Goal: Task Accomplishment & Management: Complete application form

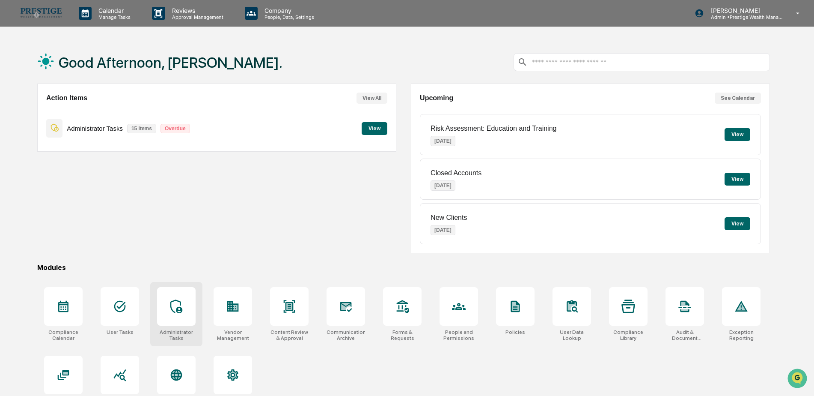
click at [176, 318] on div at bounding box center [176, 306] width 39 height 39
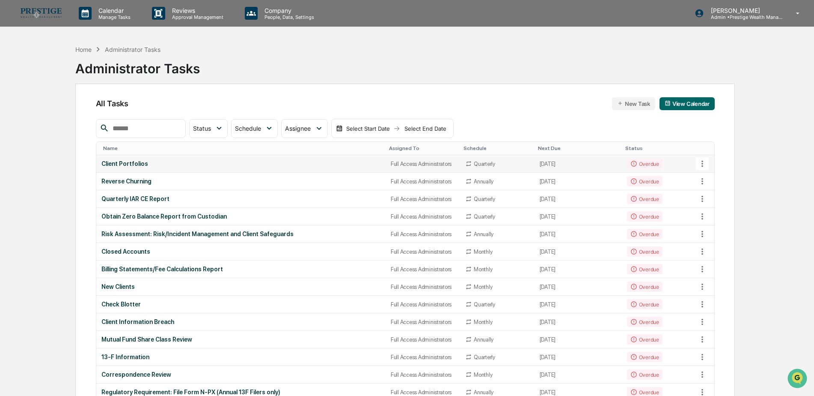
click at [116, 160] on div "Client Portfolios" at bounding box center [240, 163] width 279 height 7
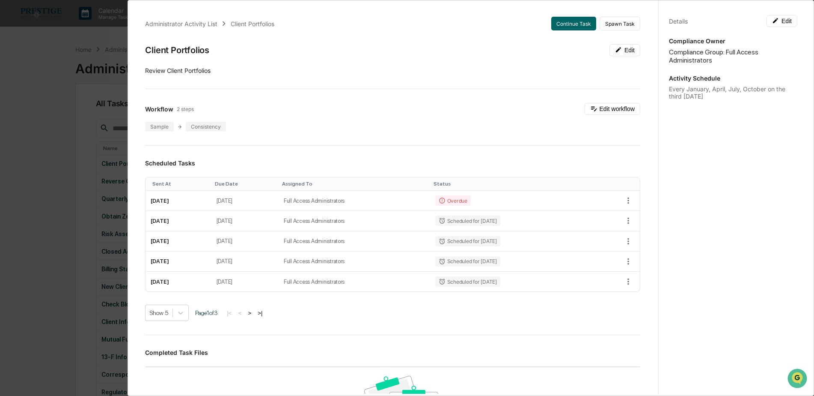
click at [84, 93] on div "Administrator Activity List Client Portfolios Continue Task Spawn Task Client P…" at bounding box center [407, 198] width 814 height 396
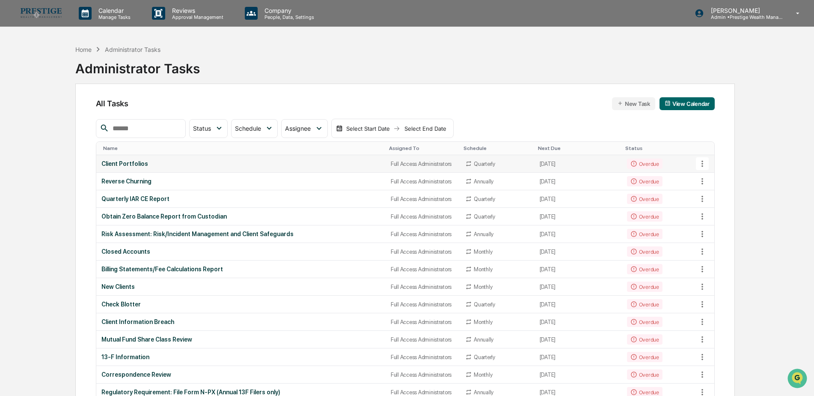
click at [118, 162] on div "Client Portfolios" at bounding box center [240, 163] width 279 height 7
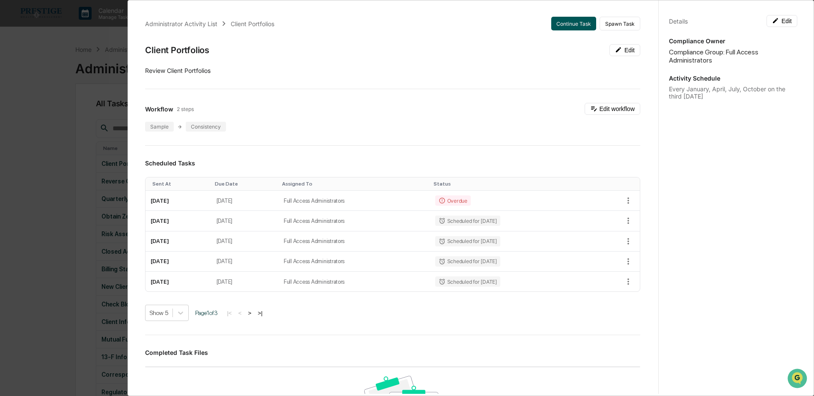
click at [564, 21] on button "Continue Task" at bounding box center [573, 24] width 45 height 14
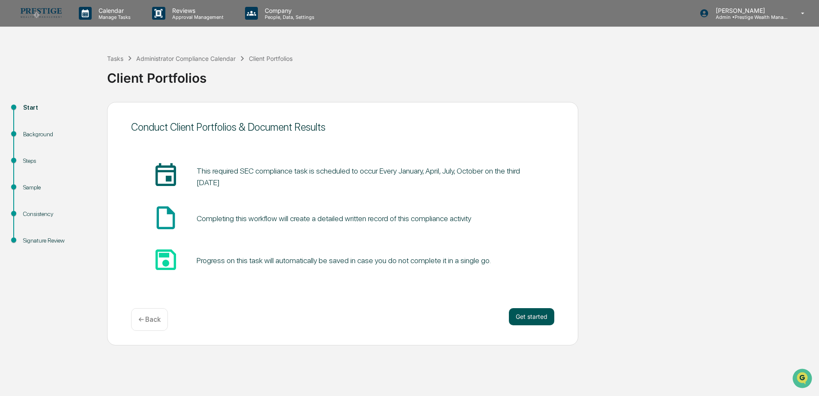
click at [533, 315] on button "Get started" at bounding box center [531, 316] width 45 height 17
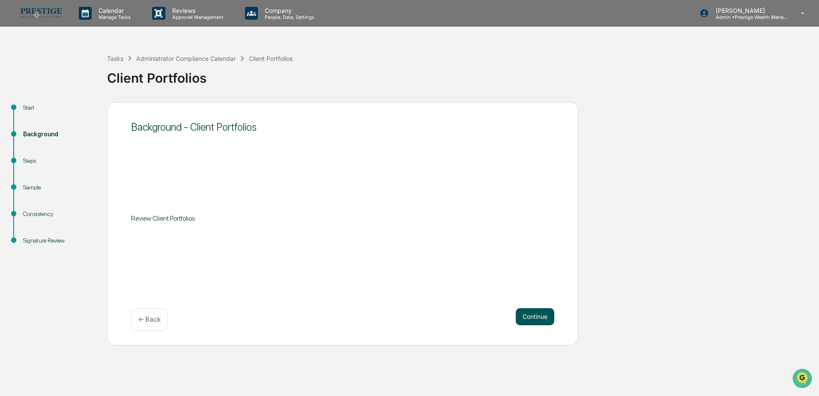
click at [541, 317] on button "Continue" at bounding box center [535, 316] width 39 height 17
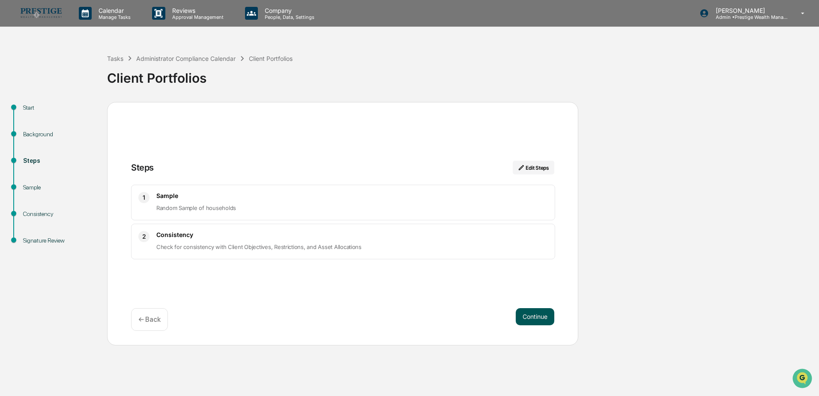
click at [533, 316] on button "Continue" at bounding box center [535, 316] width 39 height 17
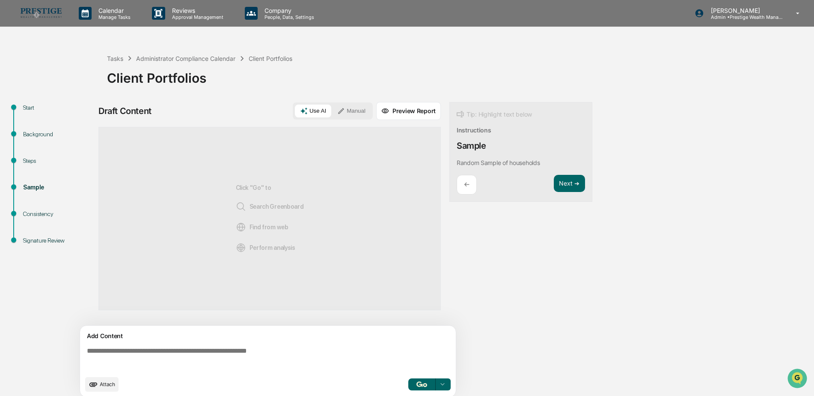
click at [353, 109] on button "Manual" at bounding box center [351, 110] width 39 height 13
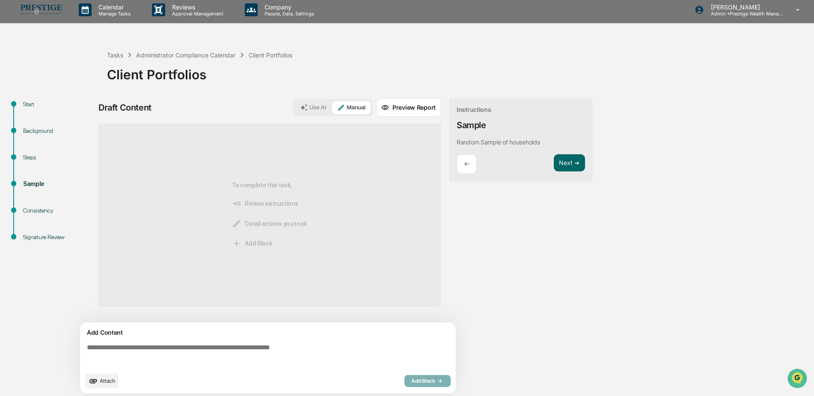
scroll to position [6, 0]
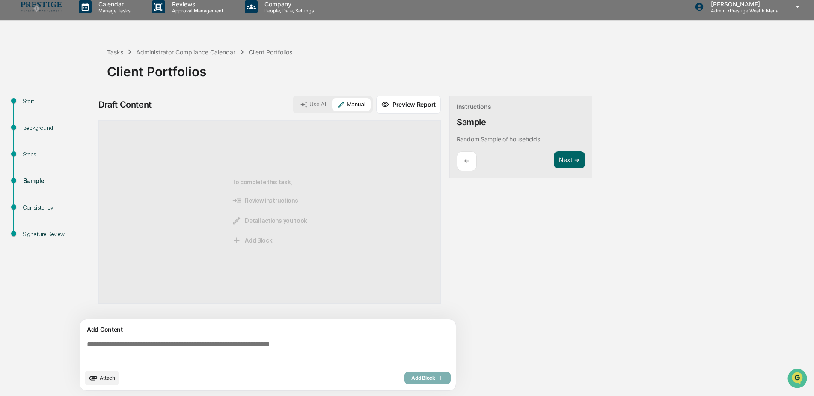
drag, startPoint x: 87, startPoint y: 346, endPoint x: 170, endPoint y: 346, distance: 82.6
click at [170, 346] on textarea at bounding box center [269, 352] width 373 height 31
click at [117, 50] on div "Tasks" at bounding box center [115, 51] width 16 height 7
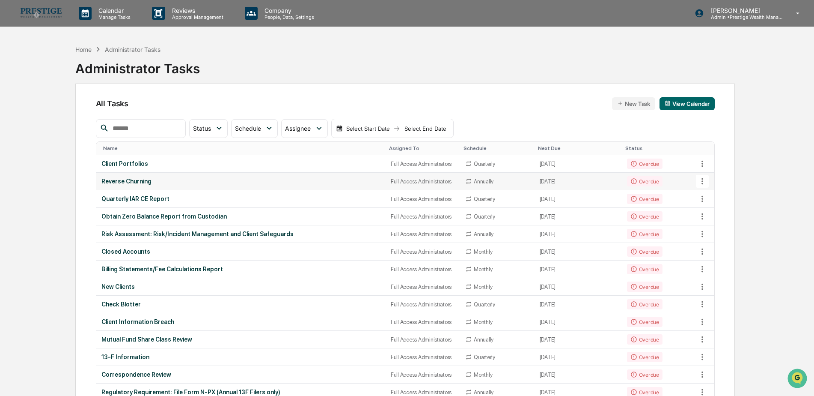
click at [149, 180] on div "Reverse Churning" at bounding box center [240, 181] width 279 height 7
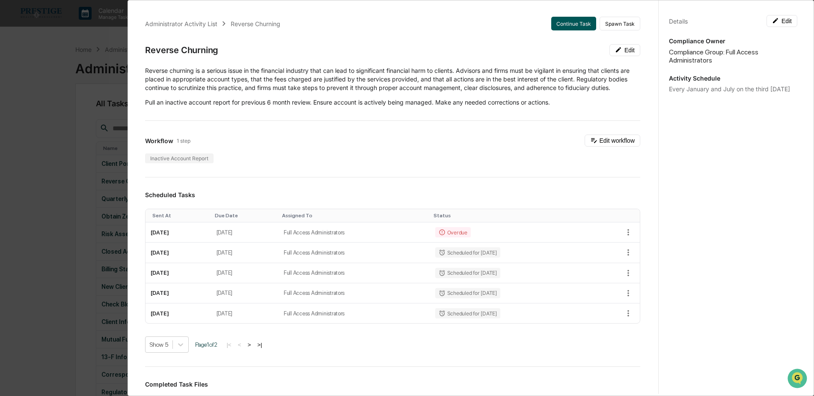
click at [569, 22] on button "Continue Task" at bounding box center [573, 24] width 45 height 14
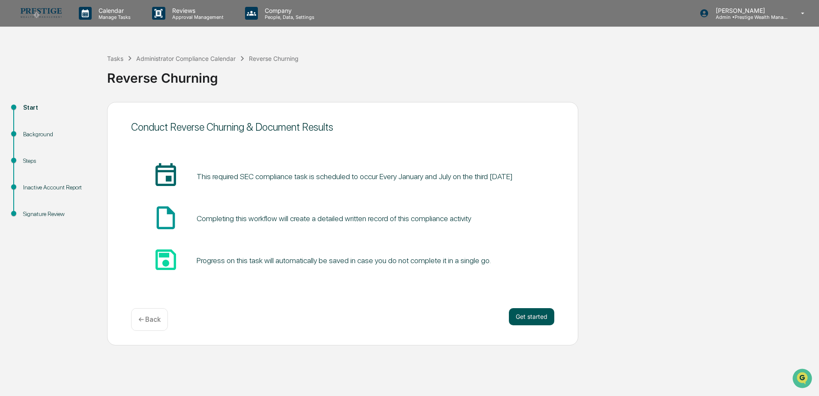
click at [522, 312] on button "Get started" at bounding box center [531, 316] width 45 height 17
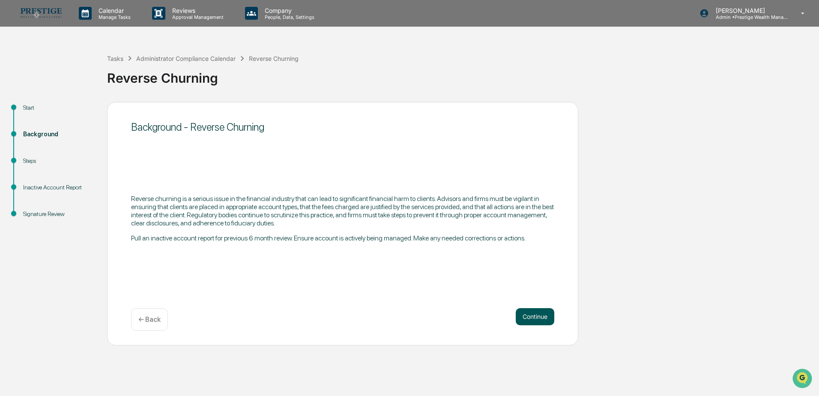
click at [530, 315] on button "Continue" at bounding box center [535, 316] width 39 height 17
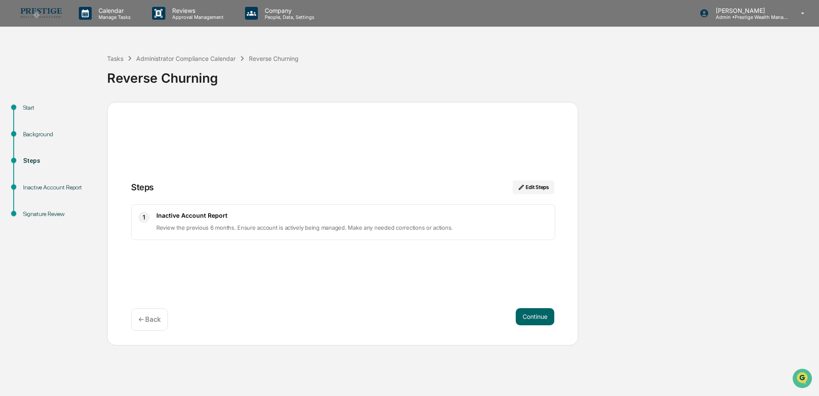
click at [530, 315] on button "Continue" at bounding box center [535, 316] width 39 height 17
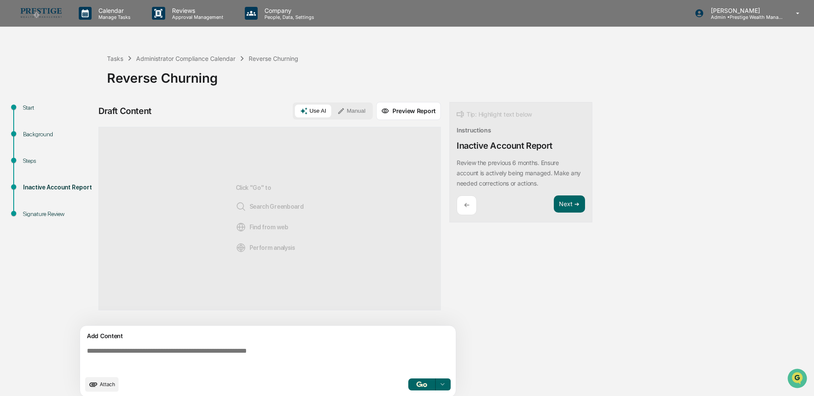
click at [347, 110] on button "Manual" at bounding box center [351, 110] width 39 height 13
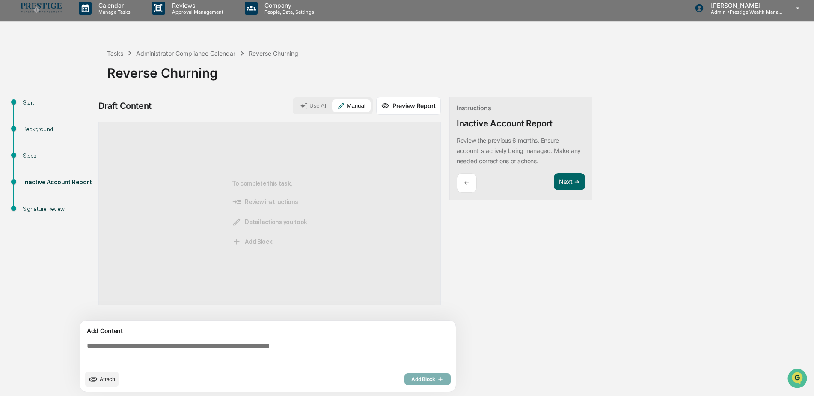
scroll to position [6, 0]
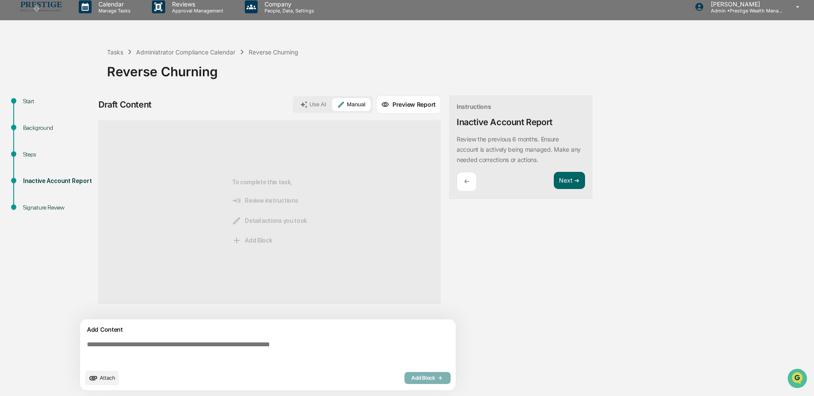
click at [172, 347] on textarea at bounding box center [269, 352] width 373 height 31
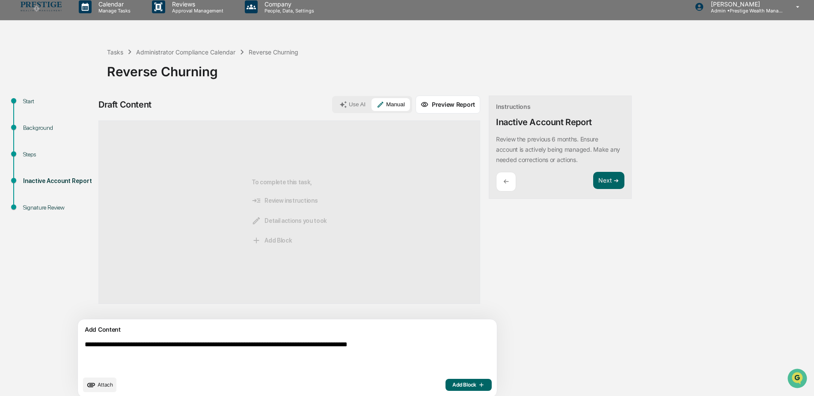
type textarea "**********"
click at [453, 387] on span "Add Block" at bounding box center [469, 384] width 33 height 7
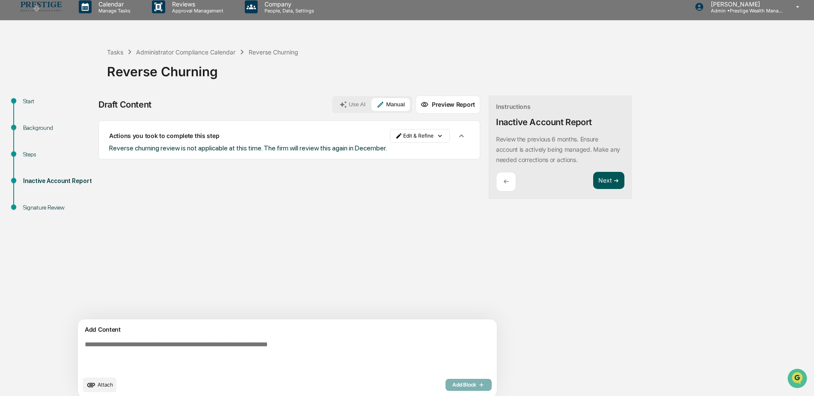
click at [593, 184] on button "Next ➔" at bounding box center [608, 181] width 31 height 18
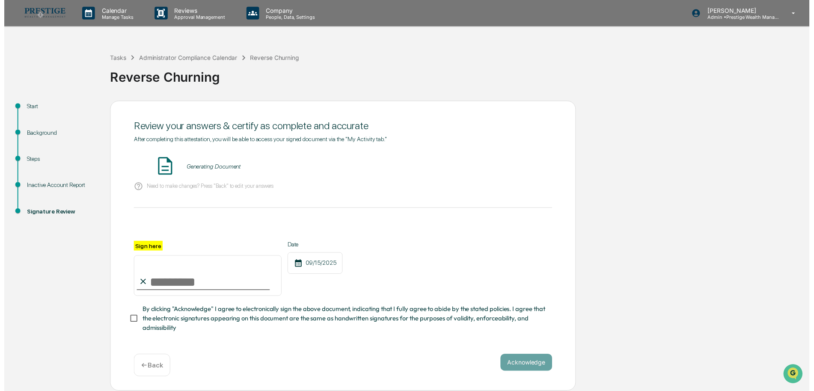
scroll to position [2, 0]
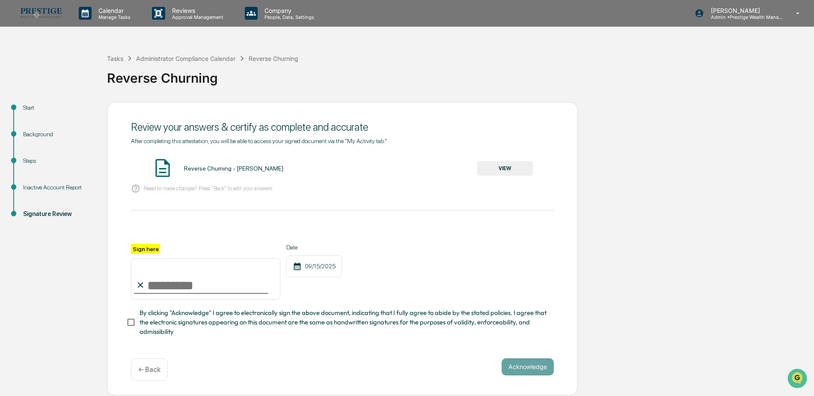
click at [182, 283] on input "Sign here" at bounding box center [205, 278] width 149 height 41
type input "**********"
drag, startPoint x: 533, startPoint y: 365, endPoint x: 447, endPoint y: 315, distance: 100.3
click at [442, 332] on div "**********" at bounding box center [342, 248] width 471 height 293
click at [492, 168] on button "VIEW" at bounding box center [505, 168] width 56 height 15
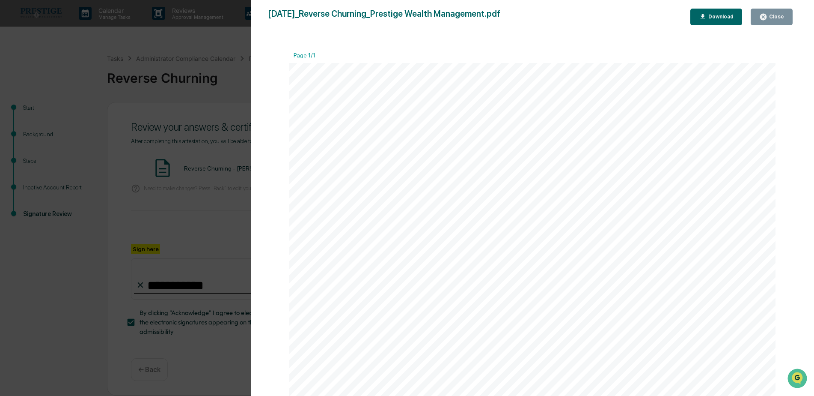
click at [761, 19] on button "Close" at bounding box center [772, 17] width 42 height 17
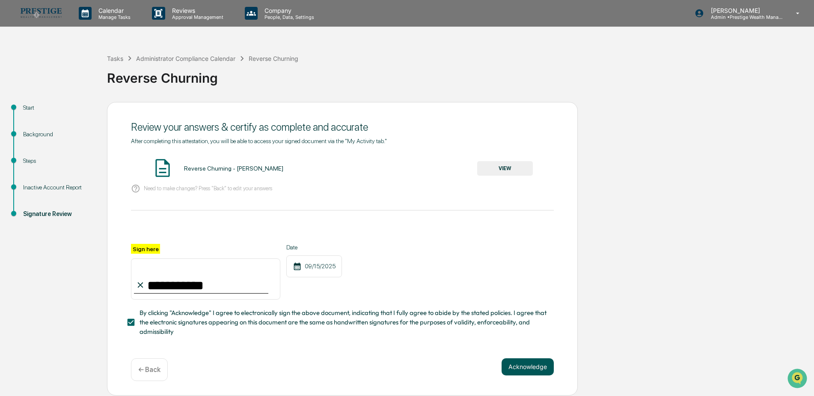
click at [528, 364] on button "Acknowledge" at bounding box center [528, 366] width 52 height 17
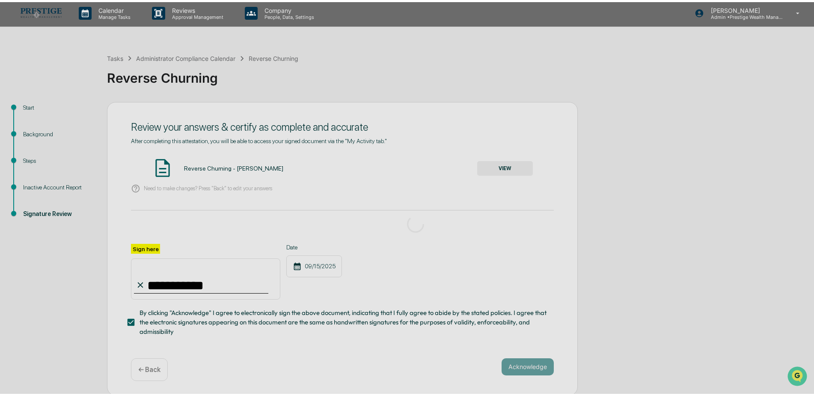
scroll to position [0, 0]
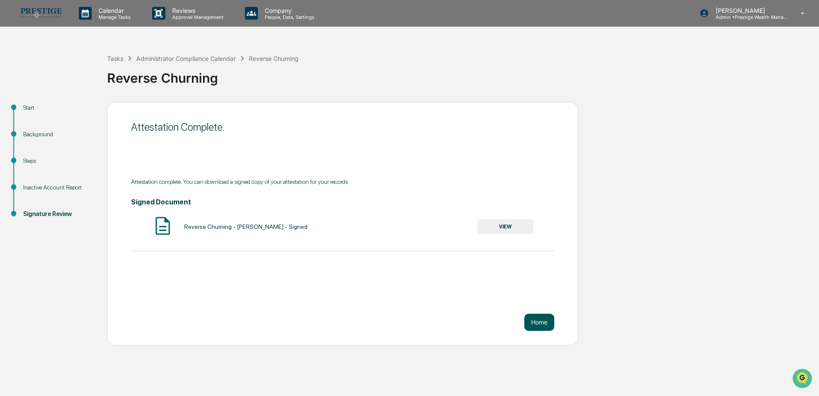
click at [534, 320] on button "Home" at bounding box center [539, 321] width 30 height 17
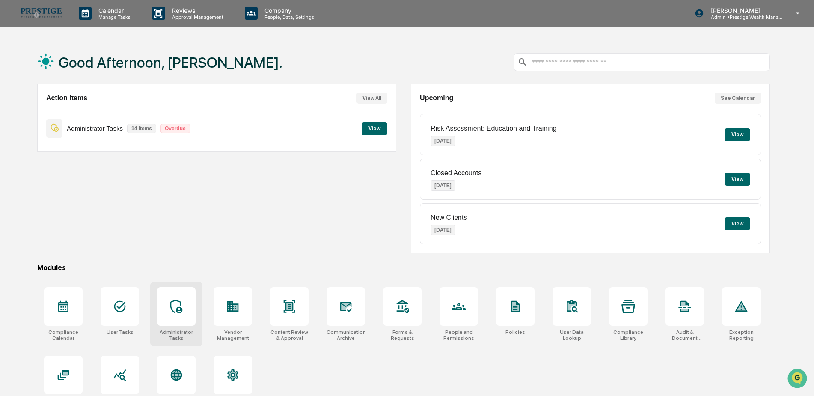
click at [167, 316] on div at bounding box center [176, 306] width 39 height 39
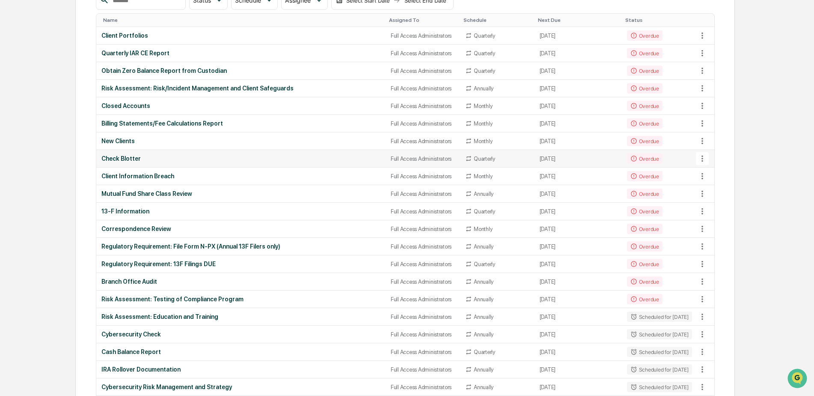
scroll to position [128, 0]
